Goal: Transaction & Acquisition: Register for event/course

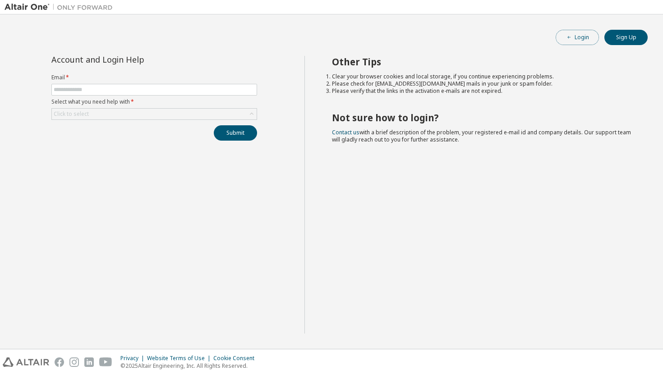
click at [575, 43] on button "Login" at bounding box center [577, 37] width 43 height 15
click at [630, 41] on button "Sign Up" at bounding box center [625, 37] width 43 height 15
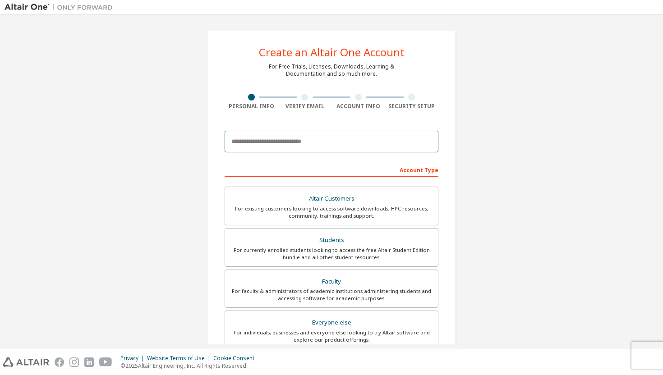
click at [294, 147] on input "email" at bounding box center [332, 142] width 214 height 22
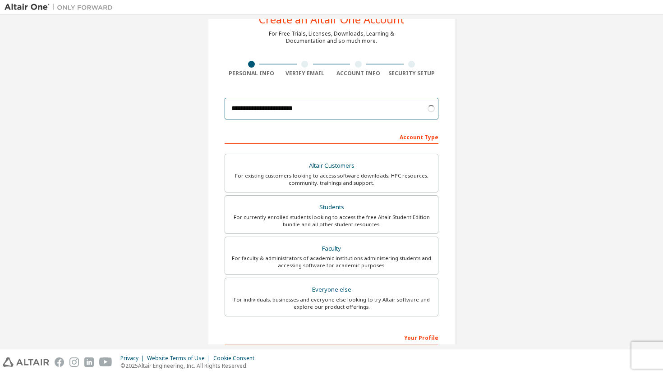
scroll to position [43, 0]
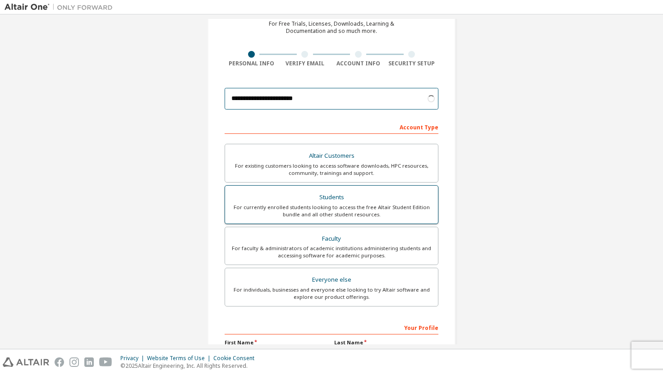
type input "**********"
click at [295, 200] on div "Students" at bounding box center [331, 197] width 202 height 13
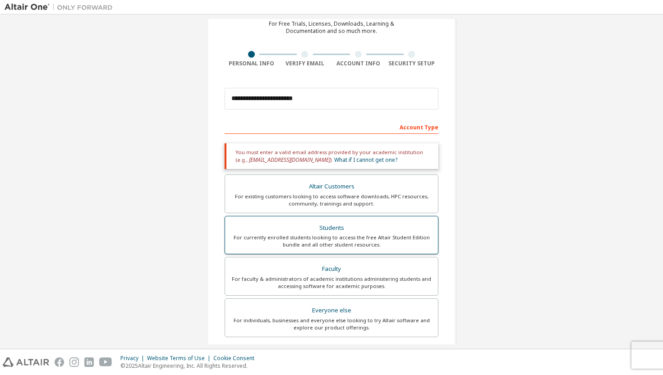
click at [307, 244] on div "For currently enrolled students looking to access the free Altair Student Editi…" at bounding box center [331, 241] width 202 height 14
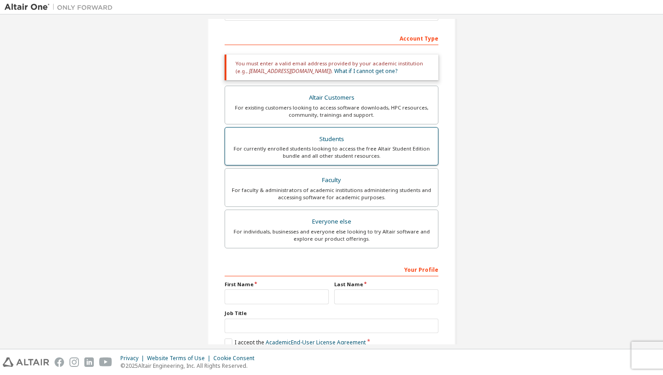
scroll to position [183, 0]
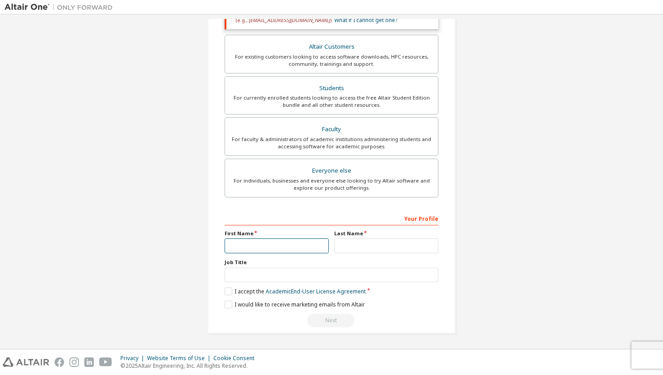
click at [304, 252] on input "text" at bounding box center [277, 246] width 104 height 15
type input "******"
click at [382, 248] on input "text" at bounding box center [386, 246] width 104 height 15
type input "*****"
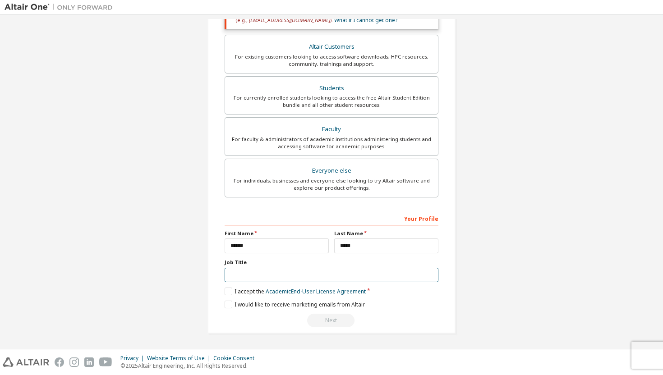
click at [340, 281] on input "text" at bounding box center [332, 275] width 214 height 15
type input "*"
click at [227, 292] on label "I accept the Academic End-User License Agreement" at bounding box center [295, 292] width 141 height 8
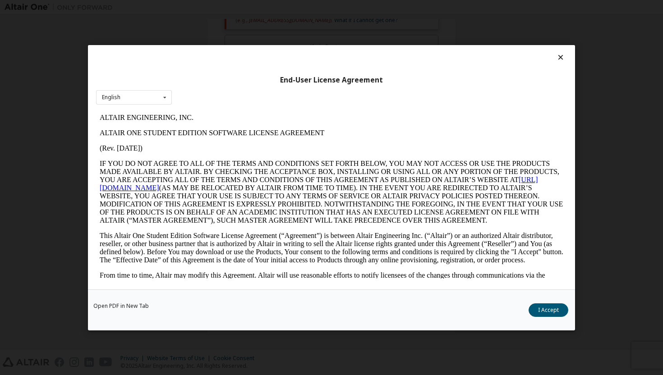
scroll to position [0, 0]
click at [543, 310] on button "I Accept" at bounding box center [549, 310] width 40 height 14
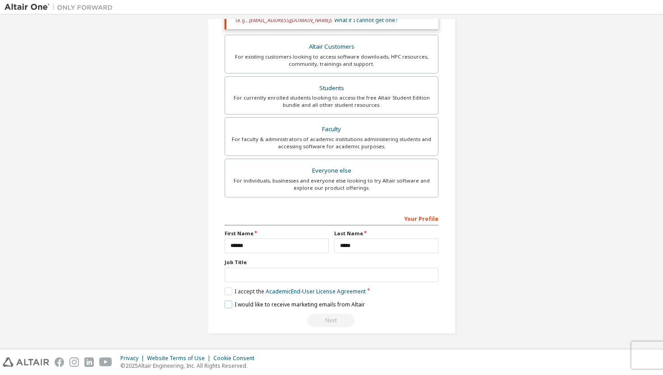
click at [226, 307] on label "I would like to receive marketing emails from Altair" at bounding box center [295, 305] width 140 height 8
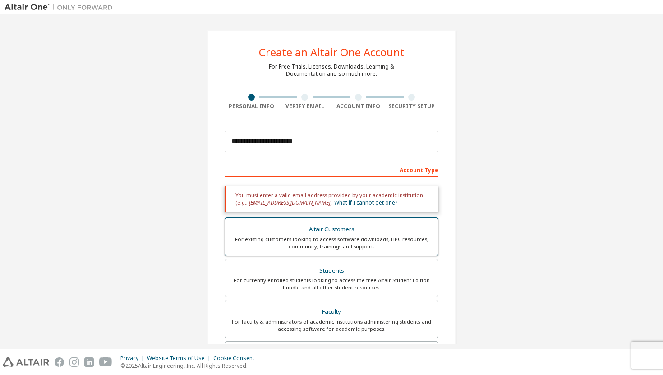
click at [367, 231] on div "Altair Customers" at bounding box center [331, 229] width 202 height 13
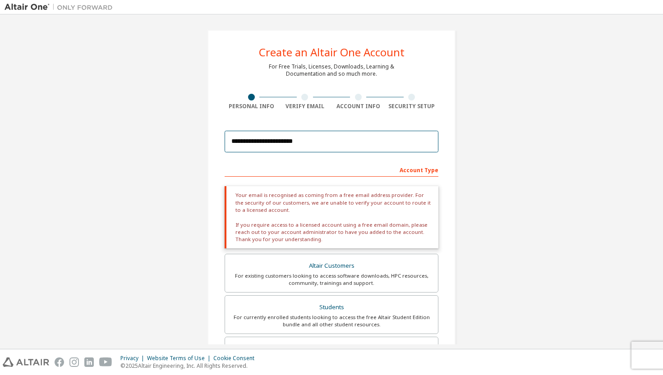
click at [346, 138] on input "**********" at bounding box center [332, 142] width 214 height 22
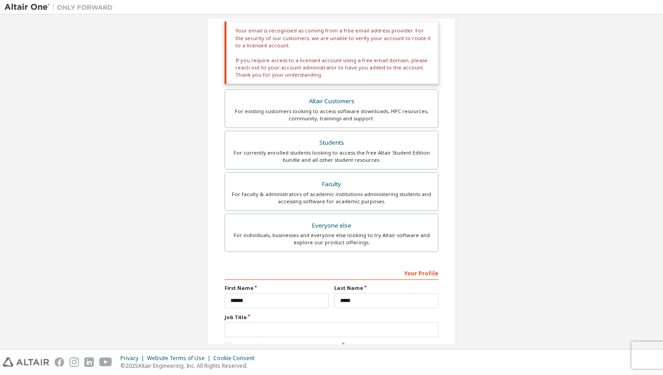
scroll to position [220, 0]
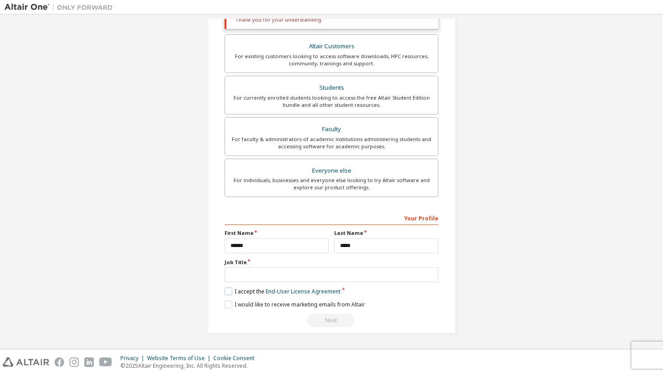
click at [226, 291] on label "I accept the End-User License Agreement" at bounding box center [283, 292] width 116 height 8
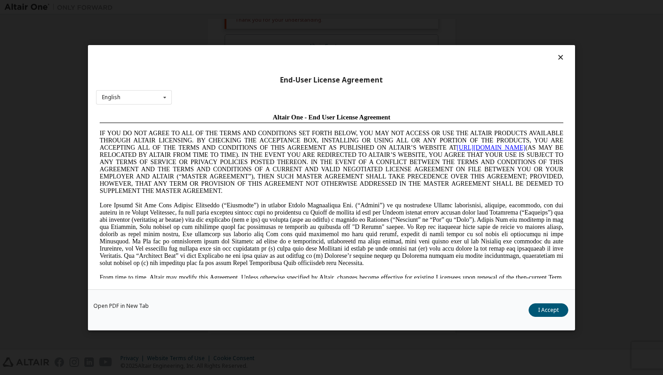
scroll to position [0, 0]
click at [560, 308] on button "I Accept" at bounding box center [549, 310] width 40 height 14
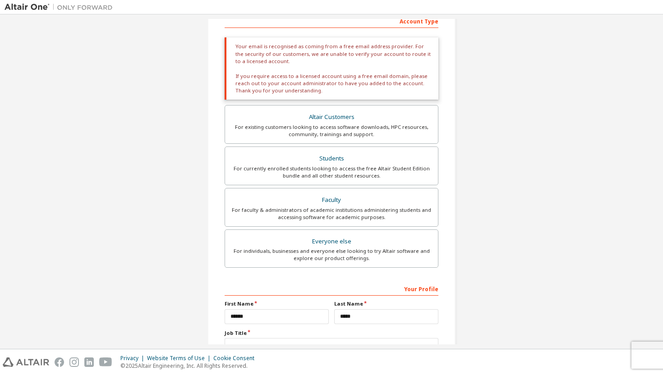
scroll to position [150, 0]
click at [397, 257] on div "For individuals, businesses and everyone else looking to try Altair software an…" at bounding box center [331, 253] width 202 height 14
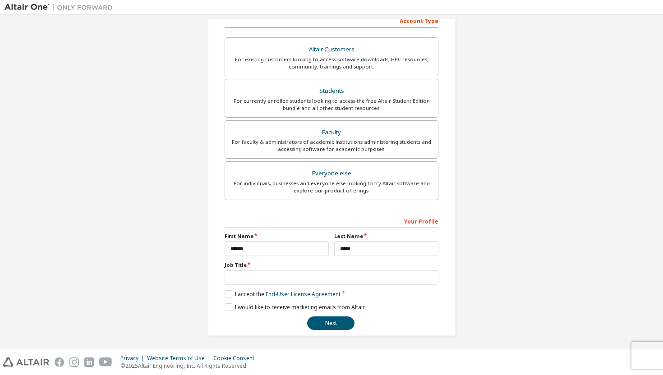
scroll to position [152, 0]
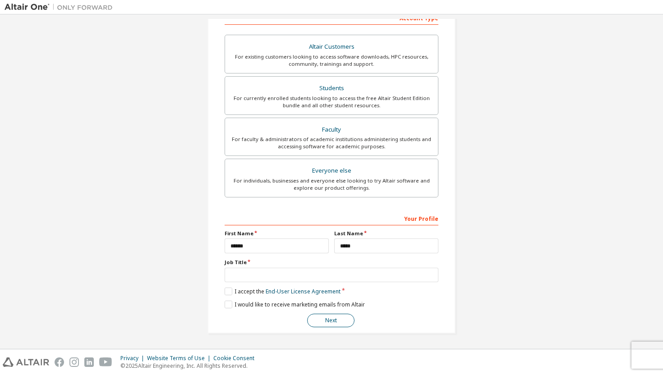
click at [331, 325] on button "Next" at bounding box center [330, 321] width 47 height 14
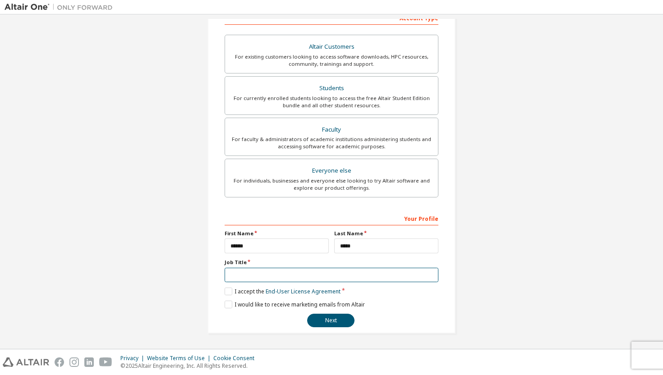
click at [322, 271] on input "text" at bounding box center [332, 275] width 214 height 15
type input "*******"
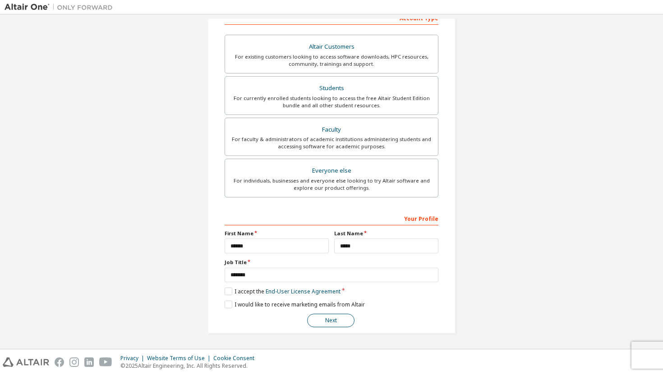
click at [324, 325] on button "Next" at bounding box center [330, 321] width 47 height 14
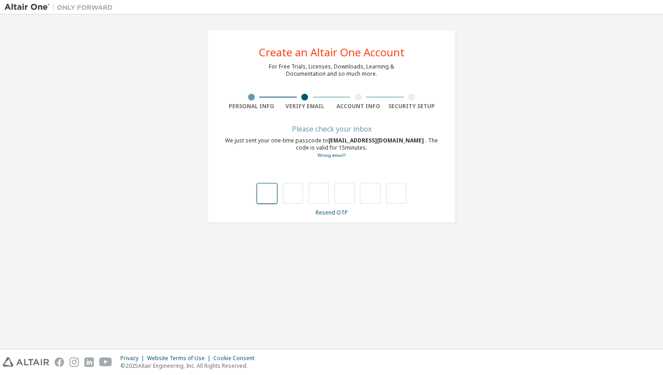
type input "*"
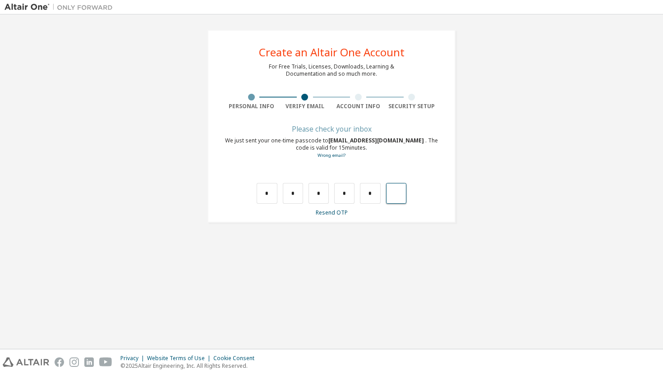
type input "*"
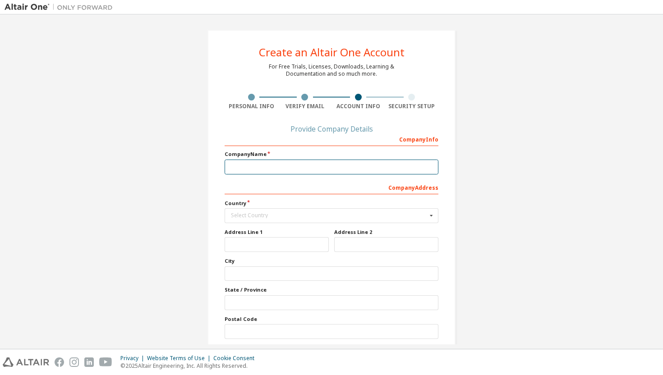
click at [404, 164] on input "text" at bounding box center [332, 167] width 214 height 15
type input "**"
click at [349, 217] on div "Select Country" at bounding box center [329, 215] width 196 height 5
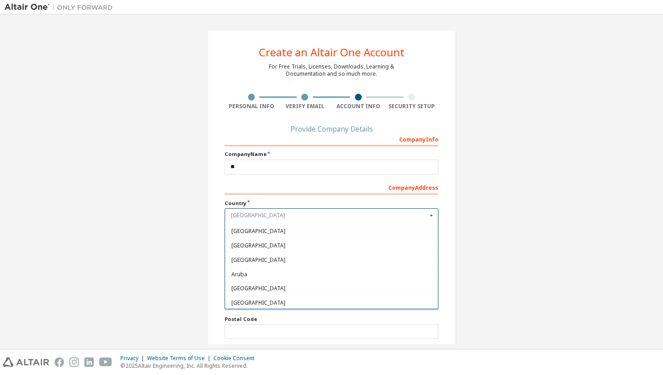
scroll to position [130, 0]
click at [258, 291] on div "Australia" at bounding box center [331, 287] width 213 height 14
type input "***"
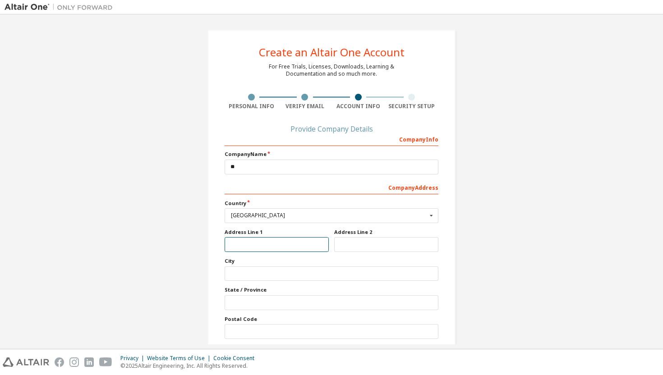
click at [283, 246] on input "text" at bounding box center [277, 244] width 104 height 15
type input "**********"
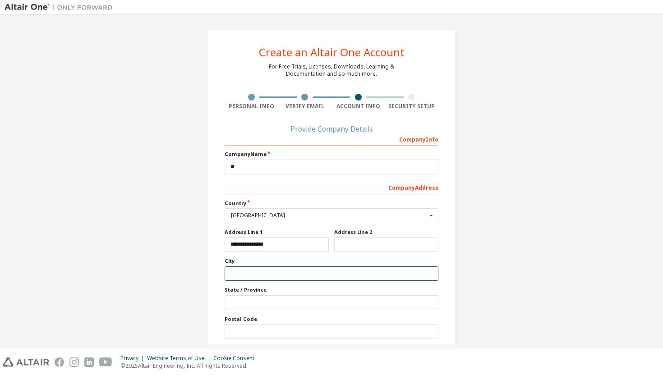
click at [249, 269] on input "text" at bounding box center [332, 274] width 214 height 15
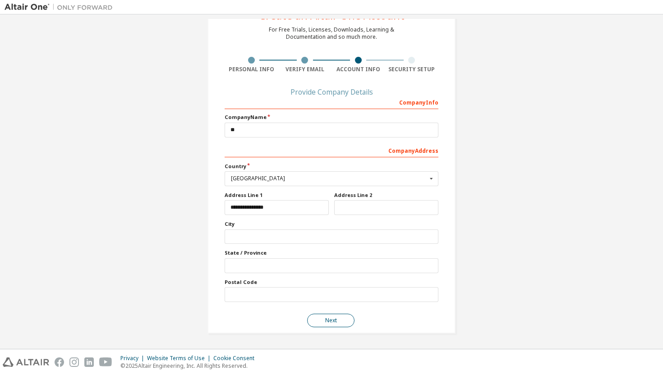
click at [329, 324] on button "Next" at bounding box center [330, 321] width 47 height 14
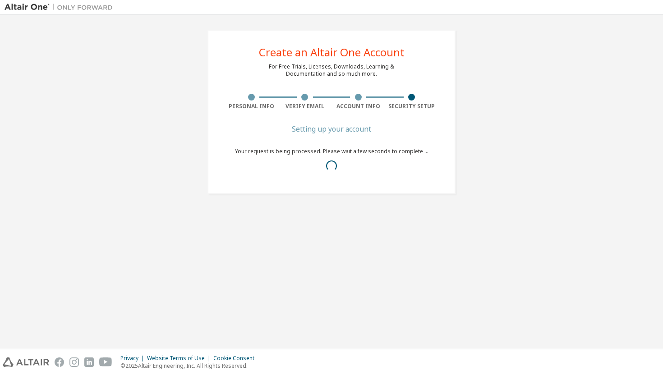
scroll to position [0, 0]
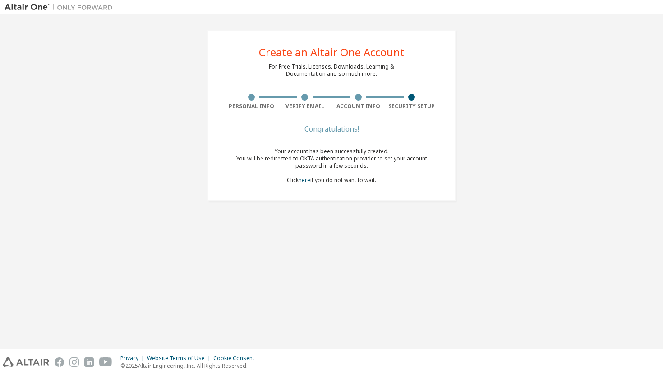
click at [341, 126] on div "Congratulations!" at bounding box center [332, 128] width 214 height 5
